Goal: Information Seeking & Learning: Learn about a topic

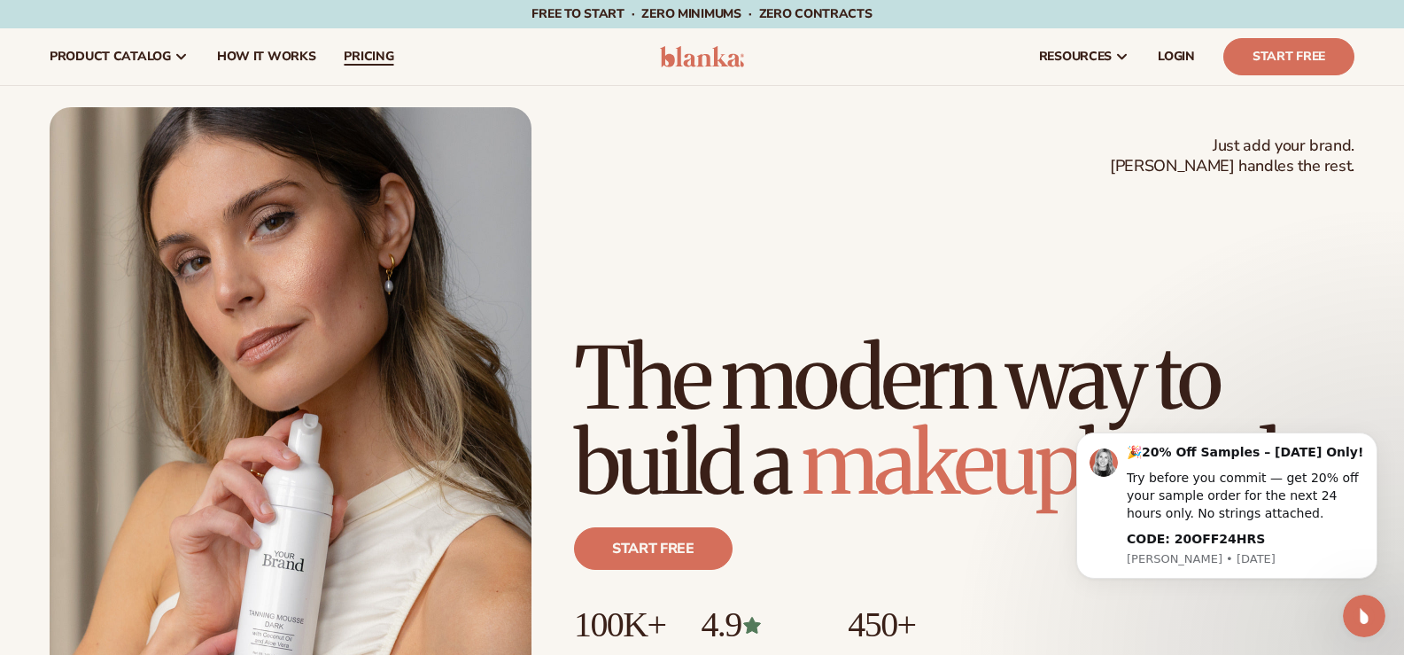
click at [353, 42] on link "pricing" at bounding box center [369, 56] width 78 height 57
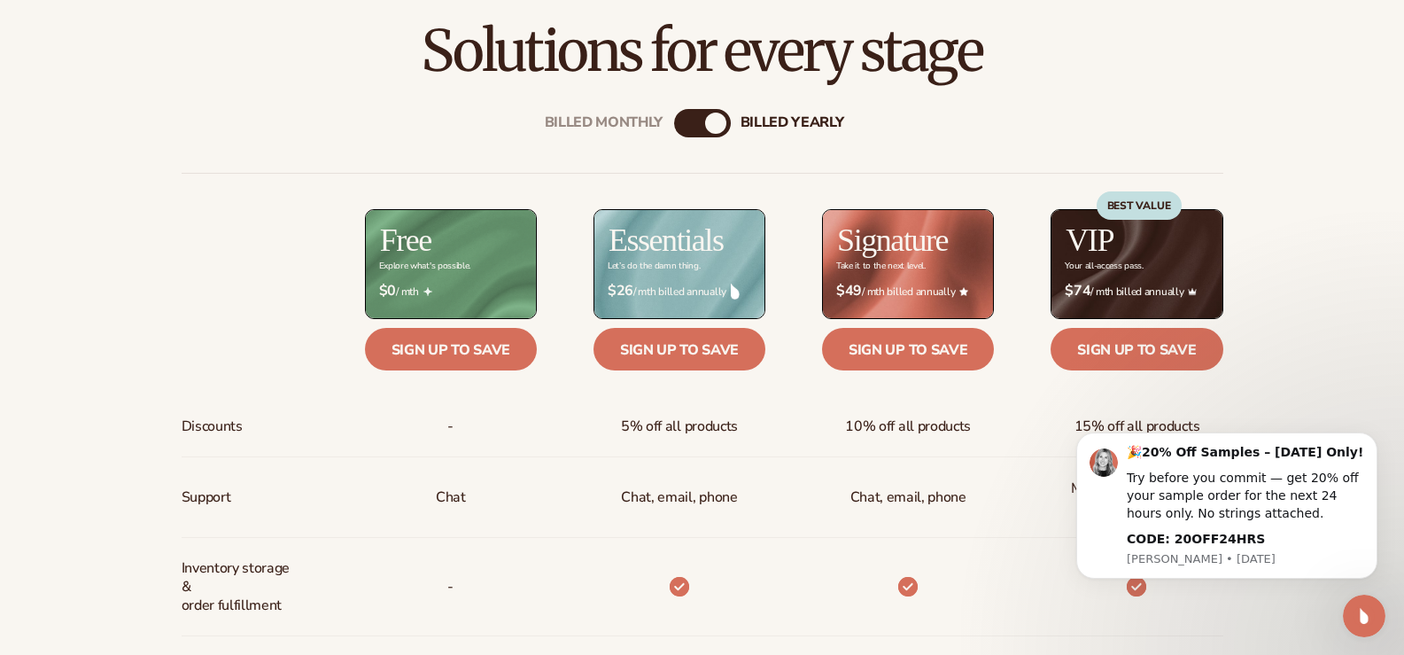
click at [711, 113] on div "Billed Monthly billed Yearly" at bounding box center [702, 123] width 57 height 28
click at [676, 127] on div "Billed Monthly" at bounding box center [684, 123] width 21 height 21
click at [724, 117] on div "billed Yearly" at bounding box center [720, 123] width 21 height 21
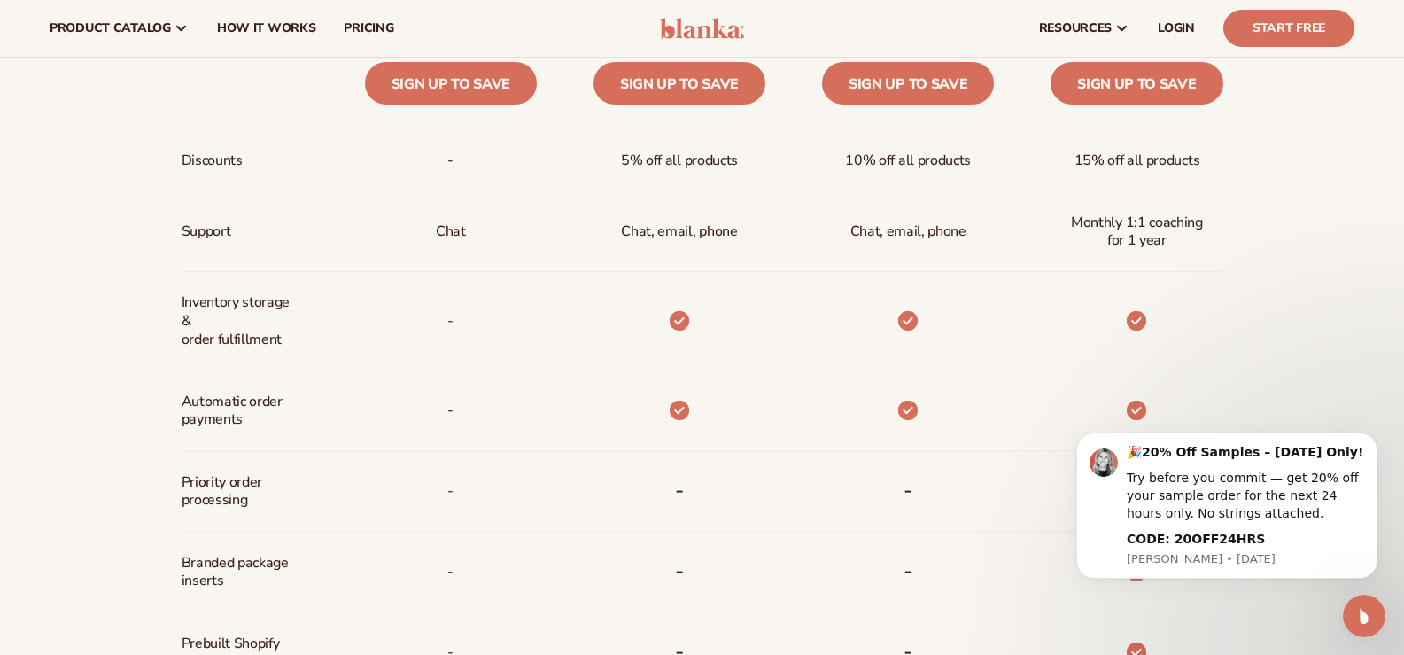
scroll to position [532, 0]
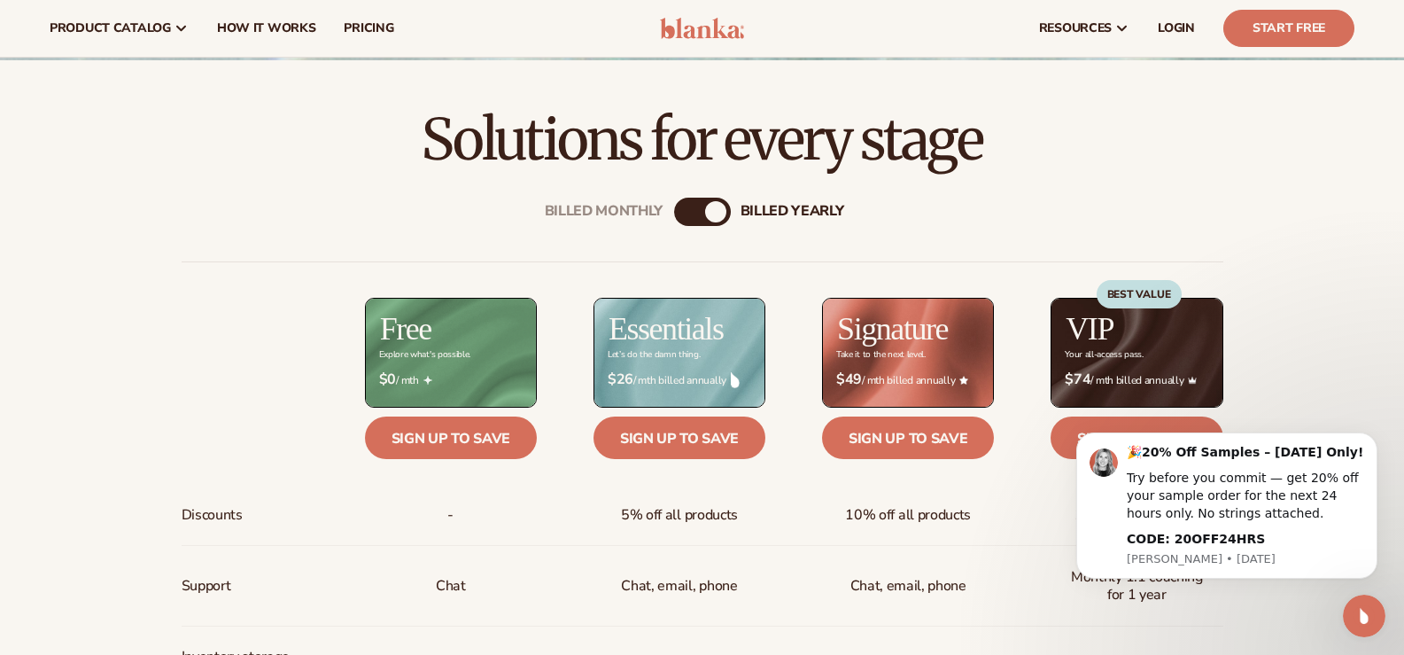
click at [695, 222] on div "Billed Monthly billed Yearly" at bounding box center [702, 212] width 57 height 28
click at [687, 209] on div "Billed Monthly" at bounding box center [684, 211] width 21 height 21
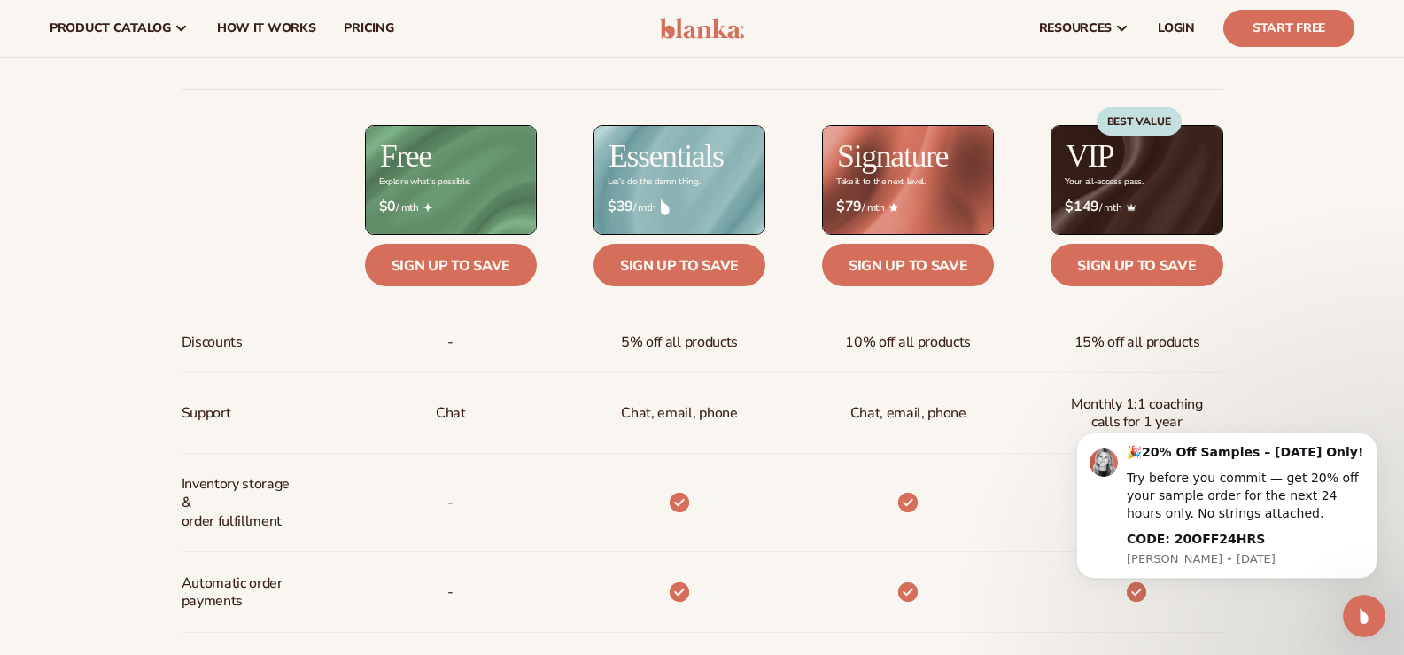
scroll to position [443, 0]
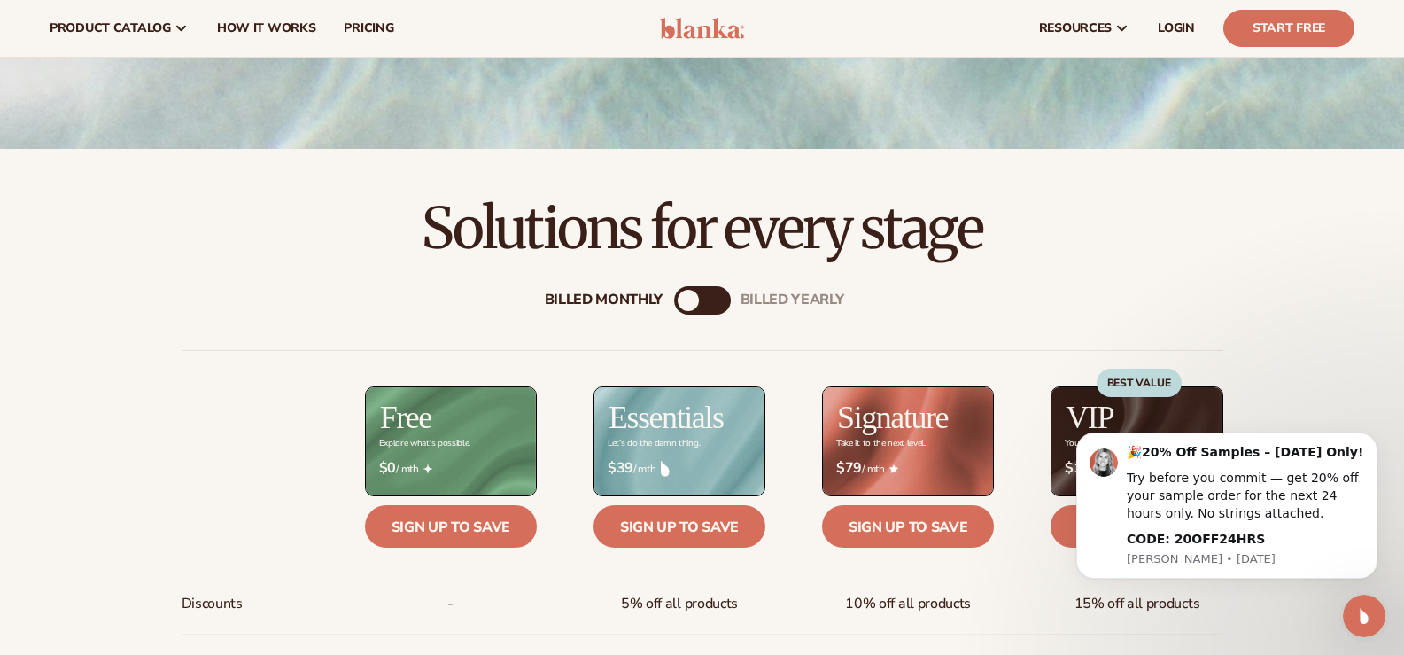
click at [713, 303] on div "billed Yearly" at bounding box center [720, 300] width 21 height 21
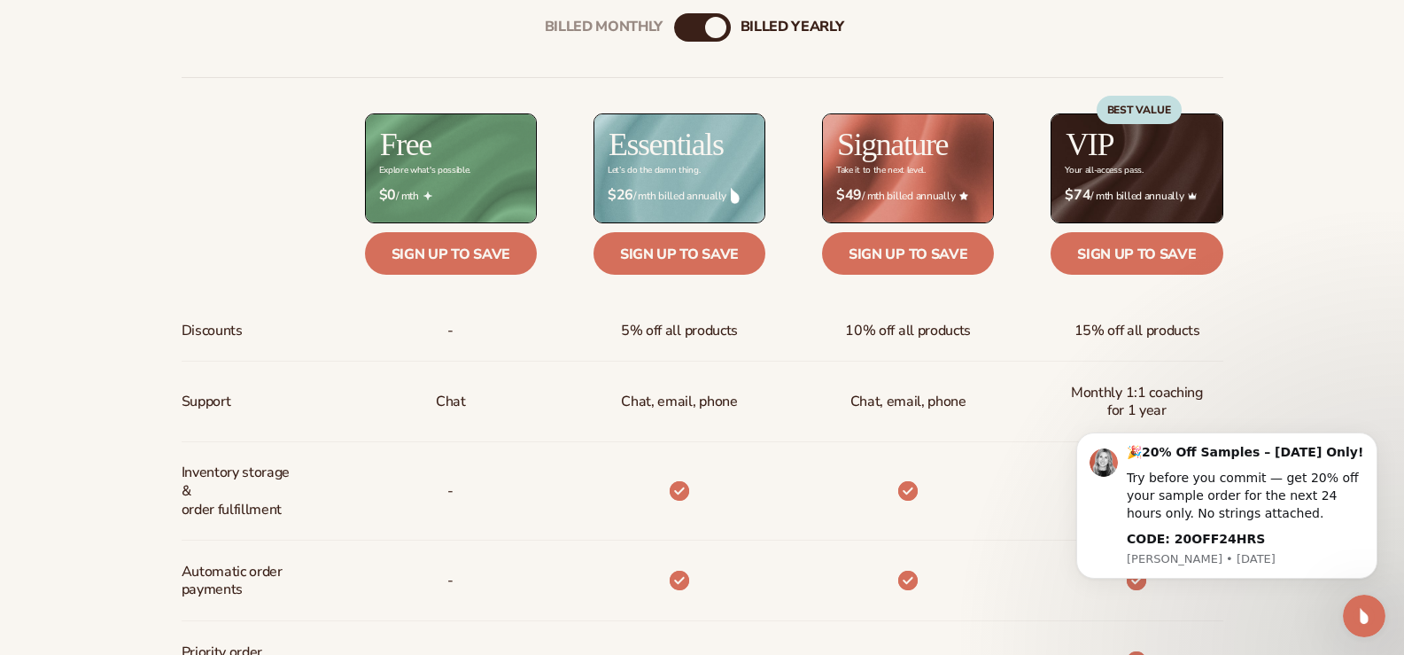
scroll to position [975, 0]
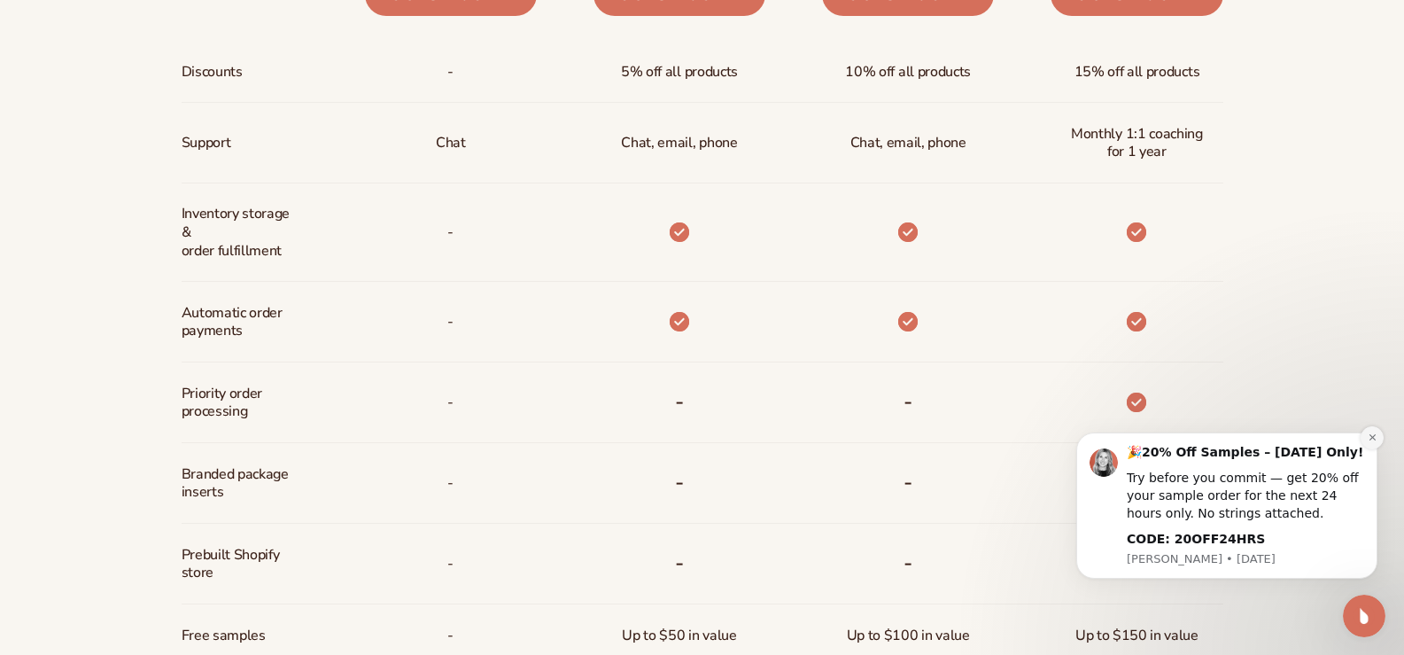
click at [1380, 433] on button "Dismiss notification" at bounding box center [1372, 437] width 23 height 23
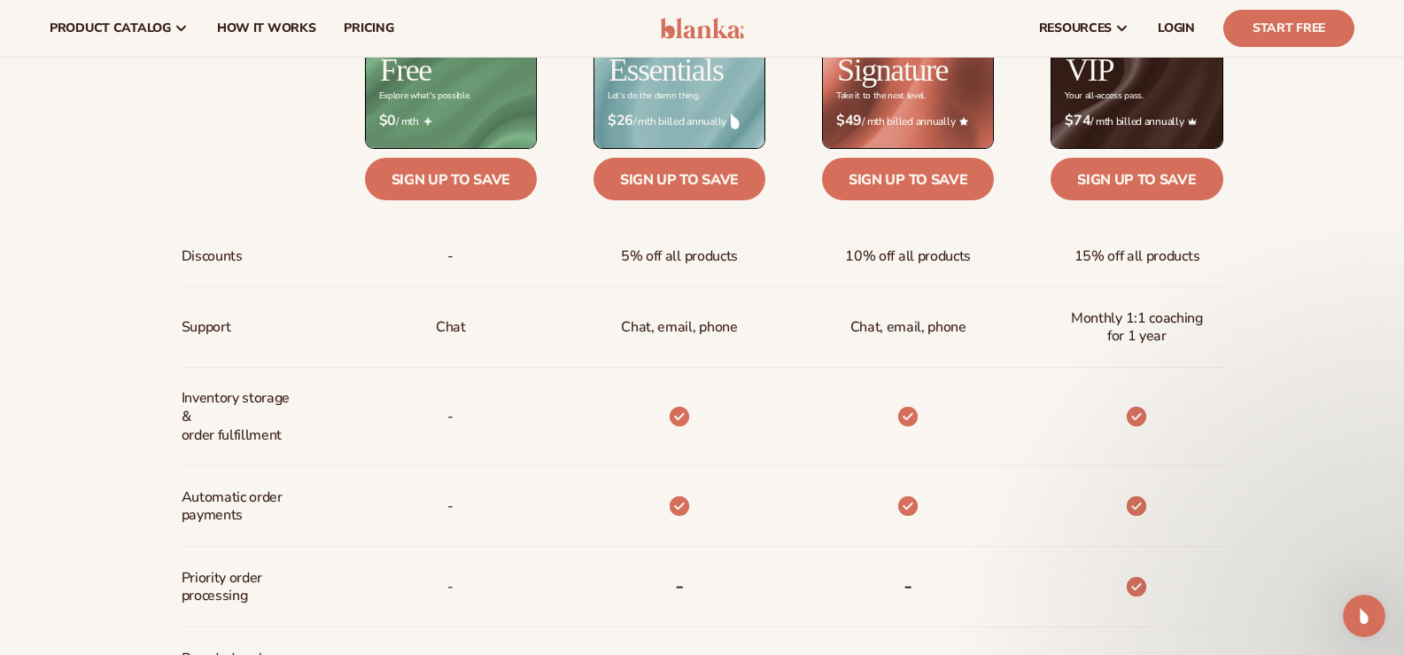
scroll to position [532, 0]
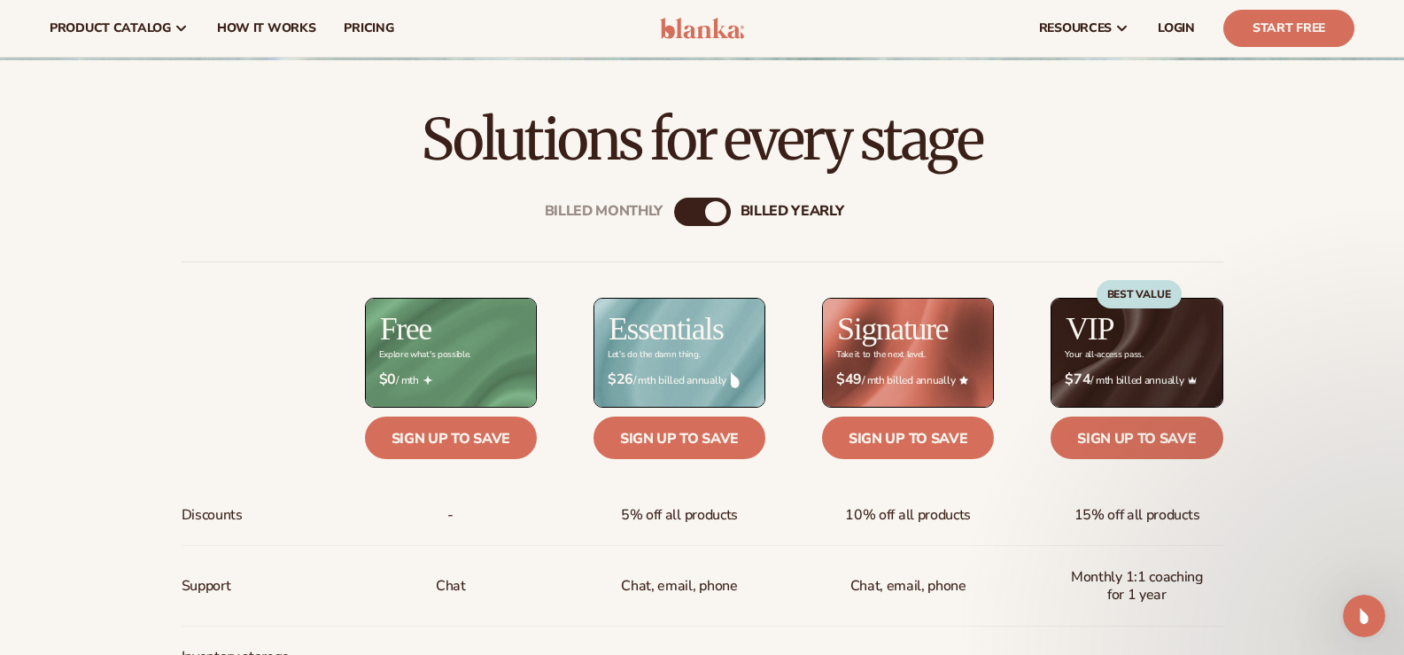
drag, startPoint x: 704, startPoint y: 224, endPoint x: 695, endPoint y: 215, distance: 13.2
click at [704, 222] on div "Billed Monthly billed Yearly" at bounding box center [702, 212] width 57 height 28
click at [695, 215] on div "Billed Monthly" at bounding box center [684, 211] width 21 height 21
click at [718, 218] on div "billed Yearly" at bounding box center [720, 211] width 21 height 21
click at [708, 215] on div "billed Yearly" at bounding box center [715, 211] width 21 height 21
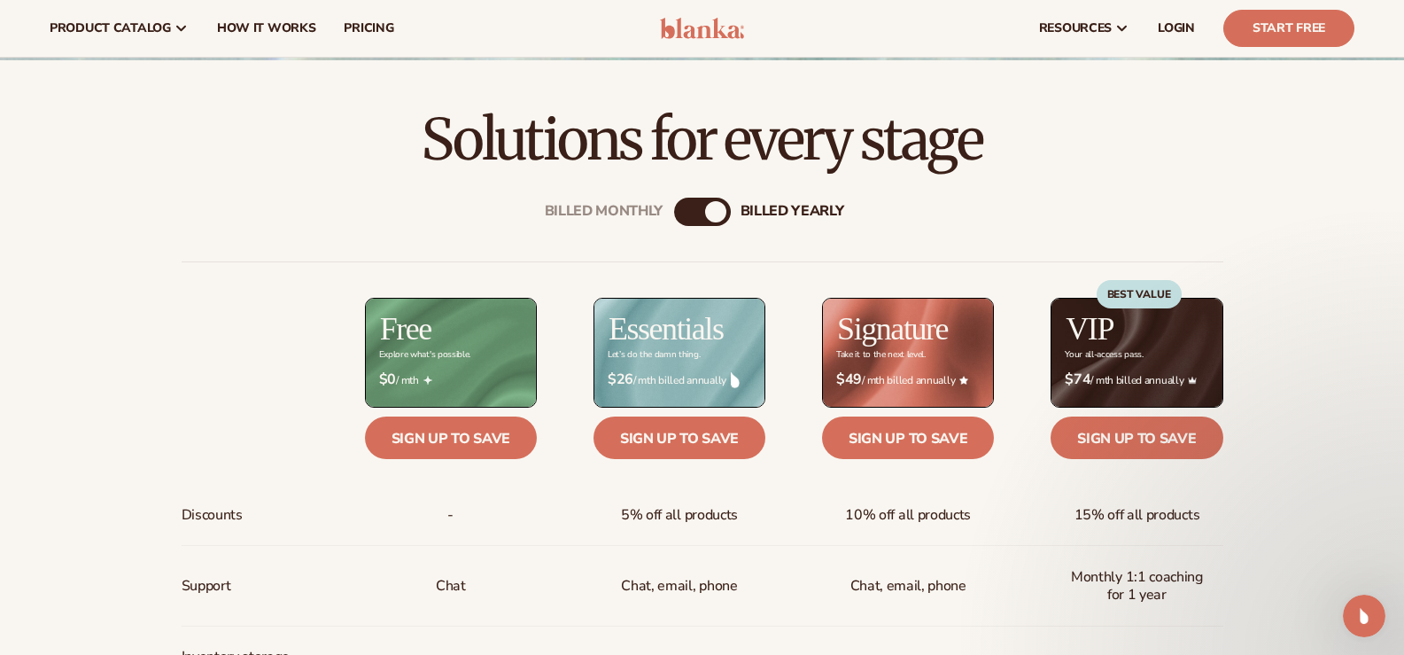
click at [695, 212] on div "Billed Monthly billed Yearly" at bounding box center [702, 212] width 57 height 28
click at [689, 211] on div "Billed Monthly" at bounding box center [684, 211] width 21 height 21
click at [714, 207] on div "billed Yearly" at bounding box center [720, 211] width 21 height 21
click at [688, 206] on div "Billed Monthly" at bounding box center [684, 211] width 21 height 21
click at [724, 206] on div "billed Yearly" at bounding box center [720, 211] width 21 height 21
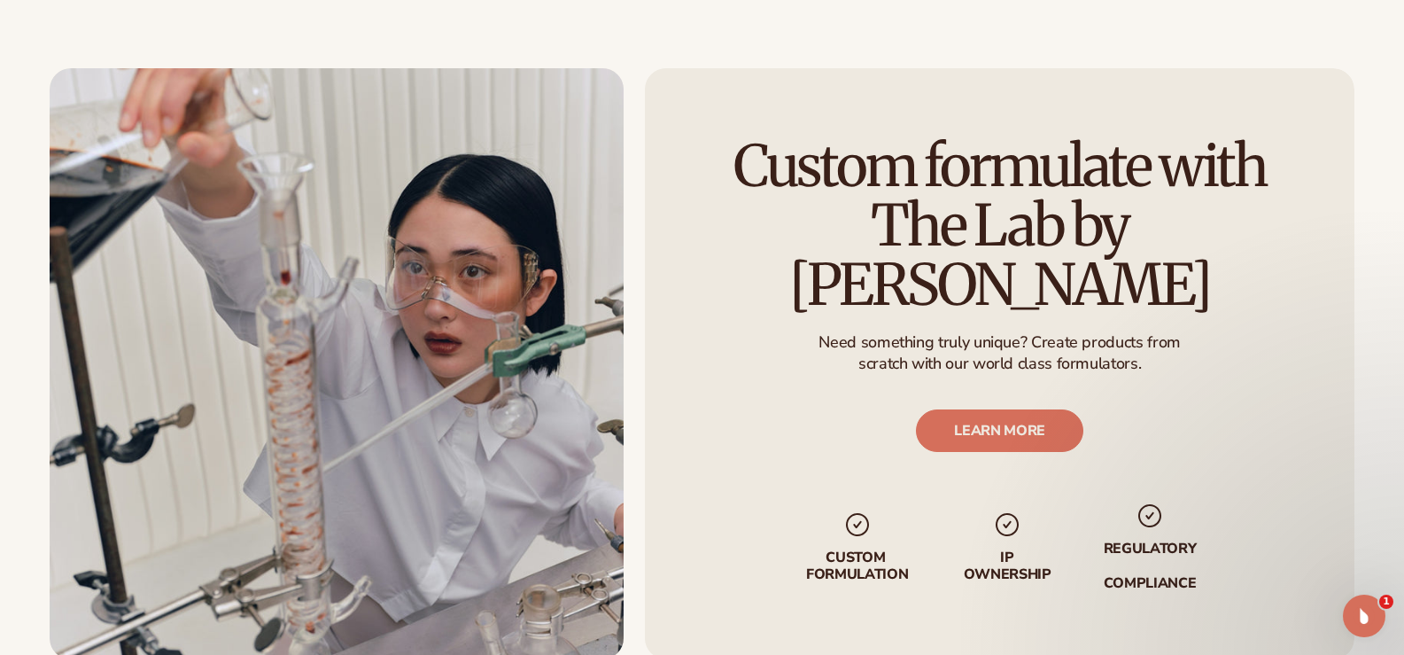
scroll to position [2038, 0]
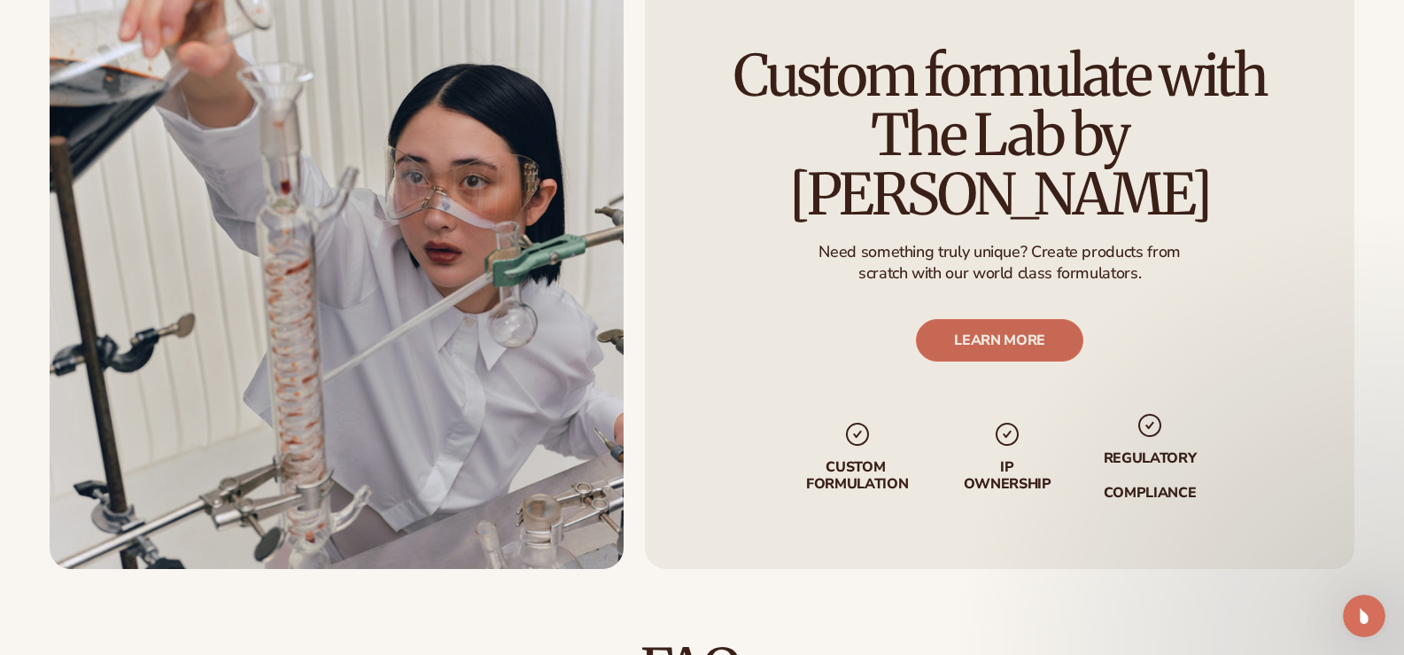
click at [939, 319] on link "LEARN MORE" at bounding box center [999, 340] width 167 height 43
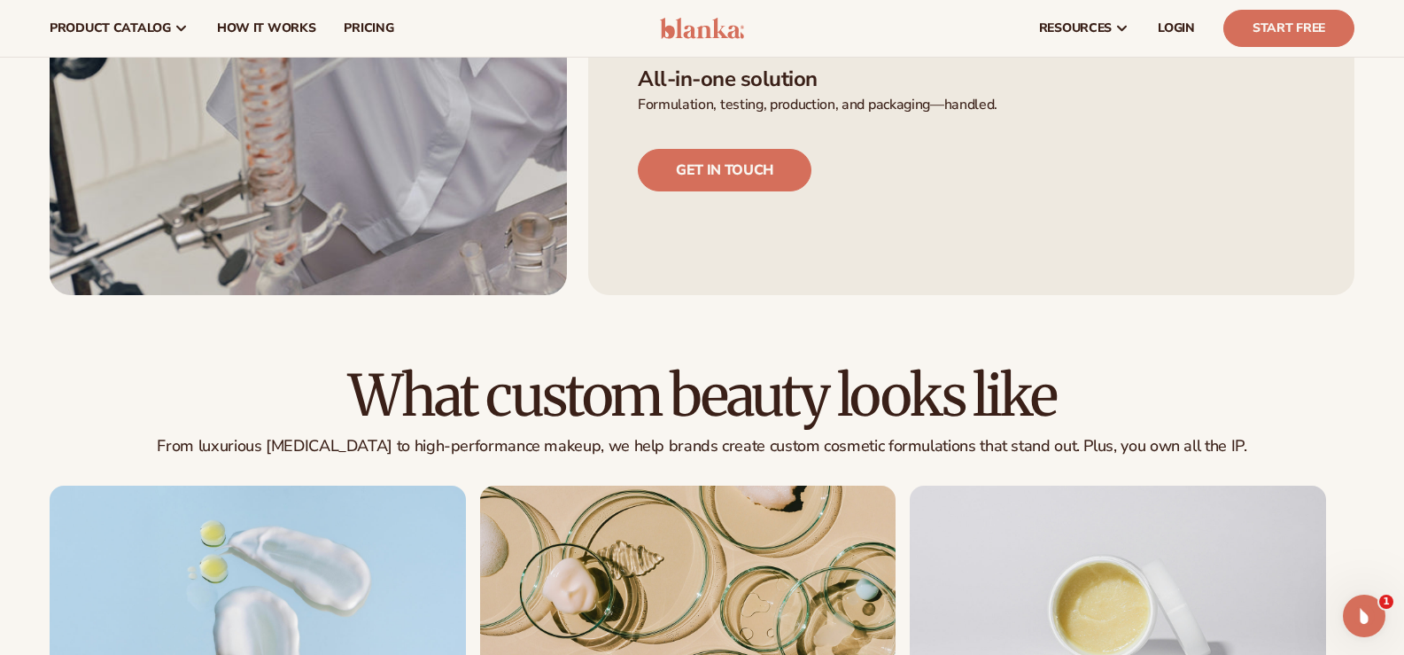
scroll to position [440, 0]
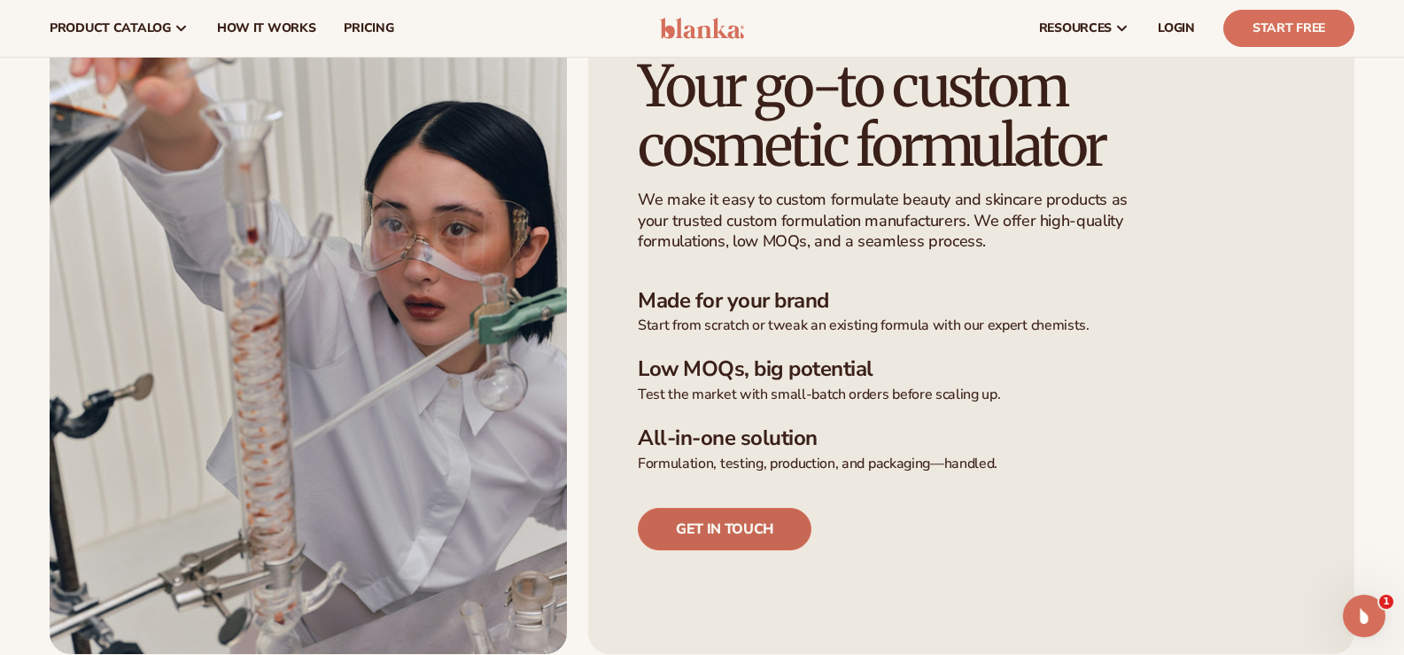
click at [773, 543] on link "Get in touch" at bounding box center [725, 529] width 174 height 43
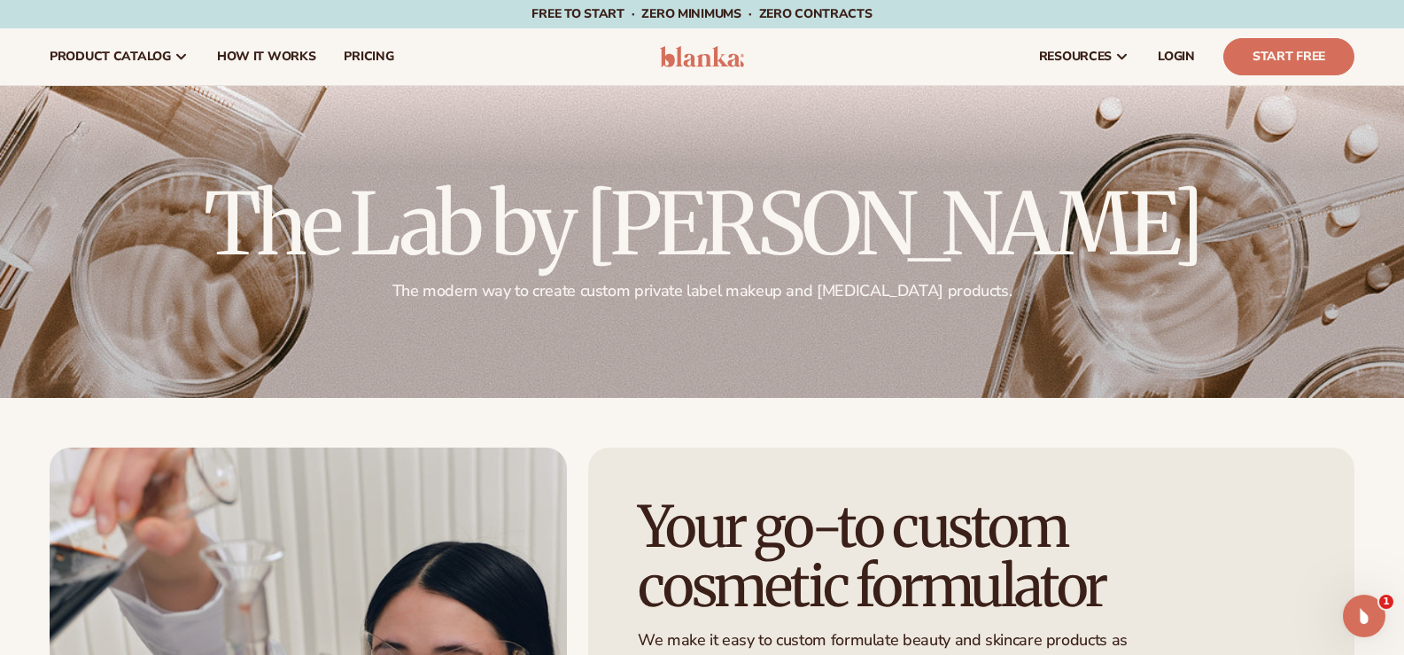
click at [719, 71] on header "Cart product catalog The Lab by Blanka" at bounding box center [702, 56] width 1404 height 57
click at [694, 49] on img at bounding box center [702, 56] width 84 height 21
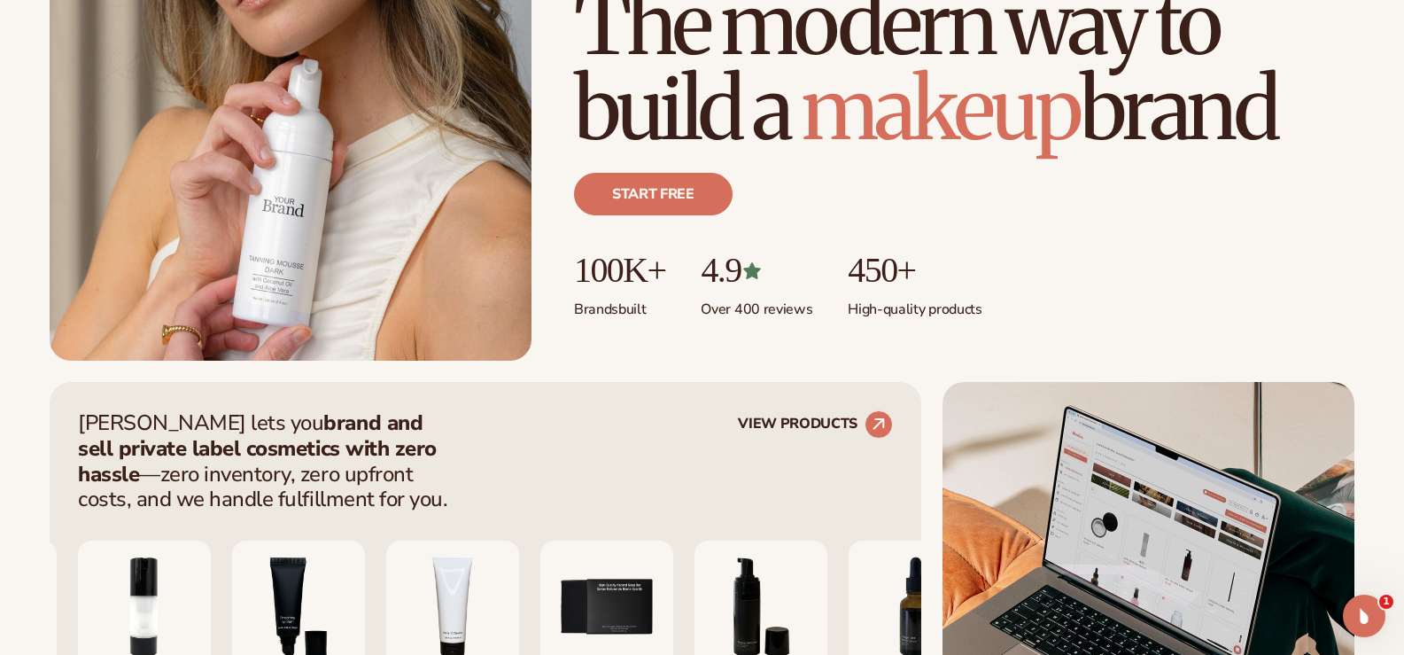
click at [760, 265] on icon at bounding box center [751, 271] width 17 height 16
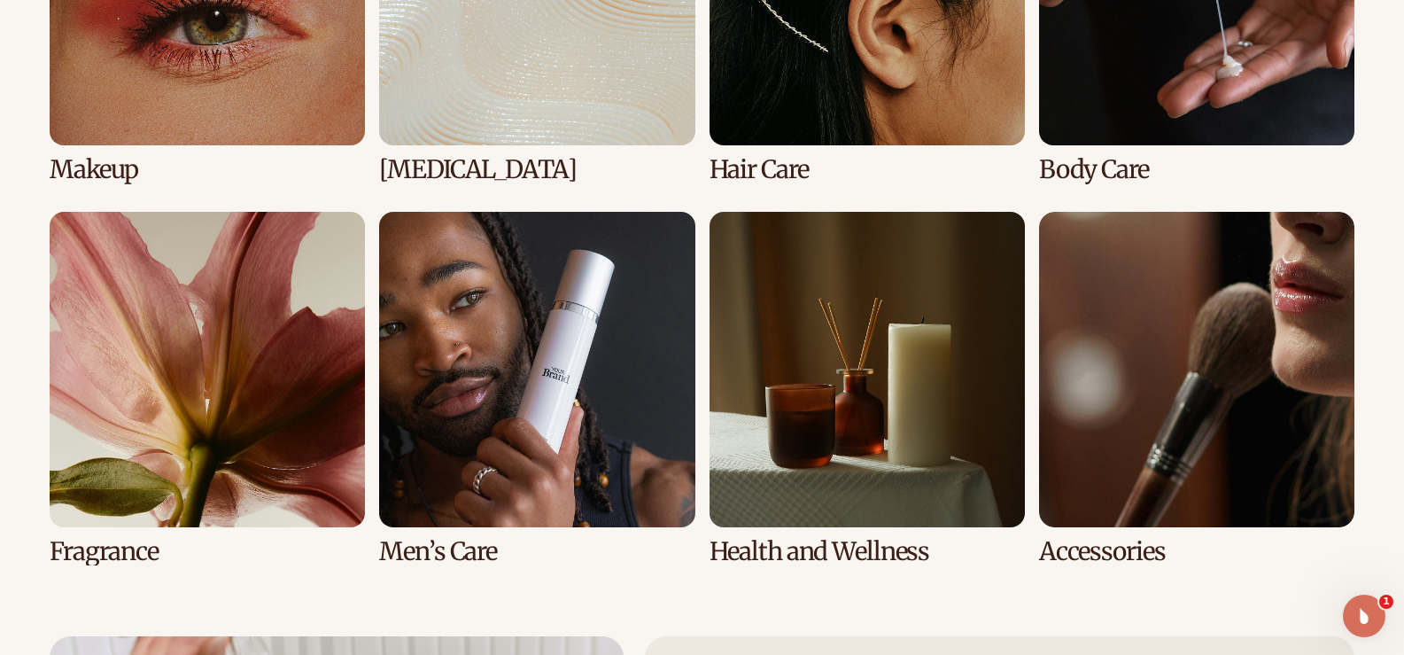
scroll to position [3721, 0]
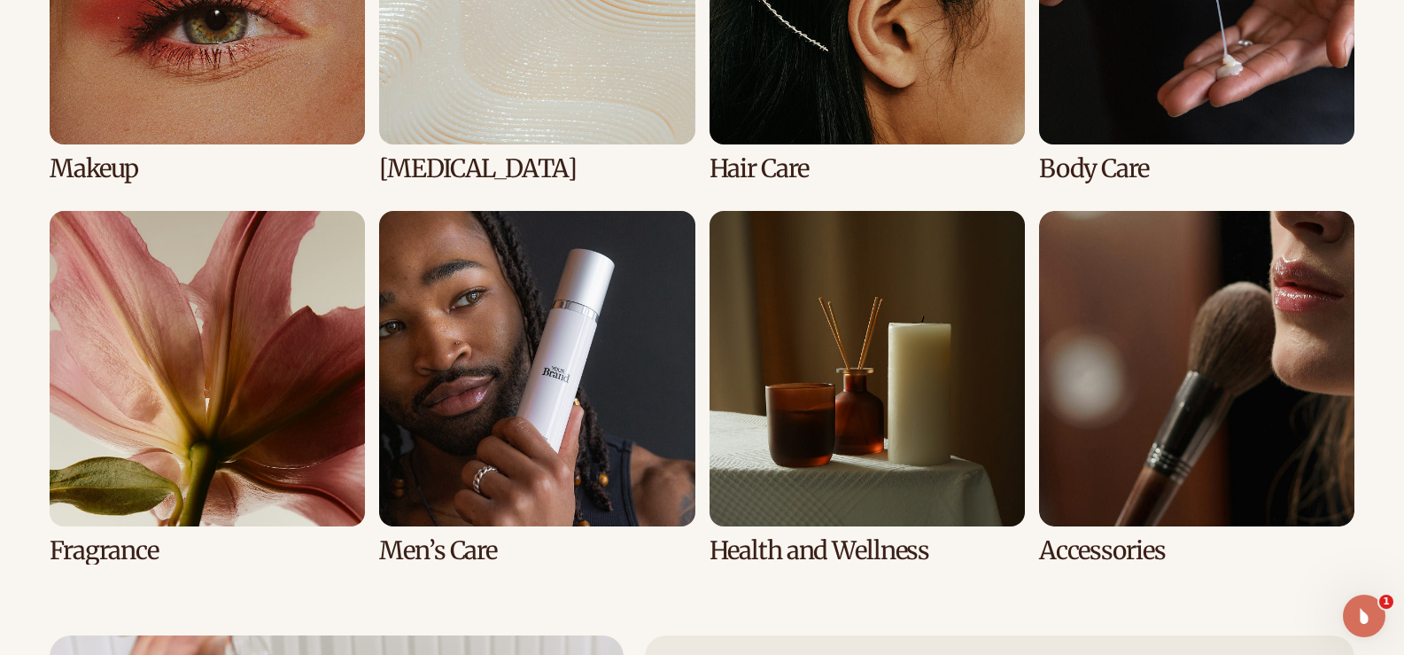
click at [493, 474] on link "6 / 8" at bounding box center [536, 387] width 315 height 353
